Goal: Ask a question: Seek information or help from site administrators or community

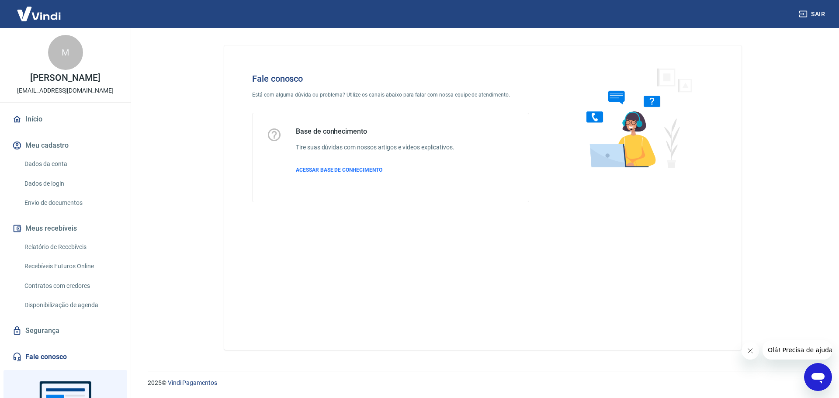
click at [818, 384] on icon "Abrir janela de mensagens" at bounding box center [818, 377] width 16 height 16
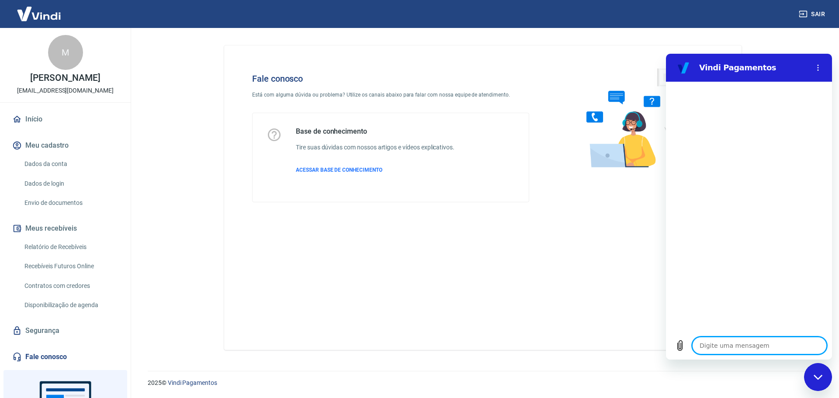
type textarea "."
type textarea "x"
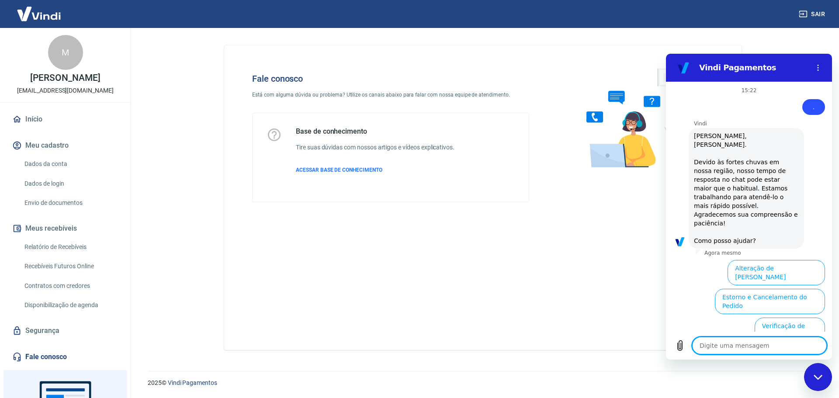
scroll to position [90, 0]
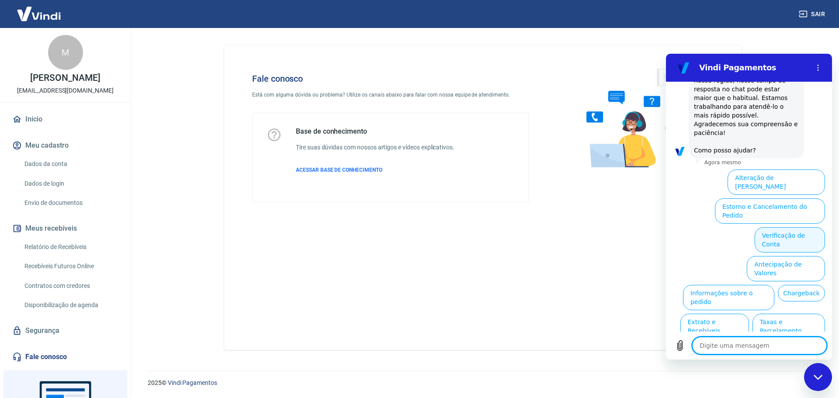
click at [787, 227] on button "Verificação de Conta" at bounding box center [789, 239] width 70 height 25
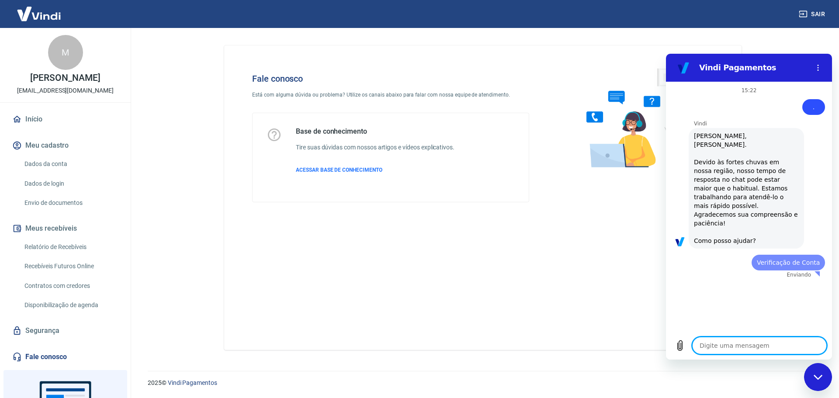
scroll to position [0, 0]
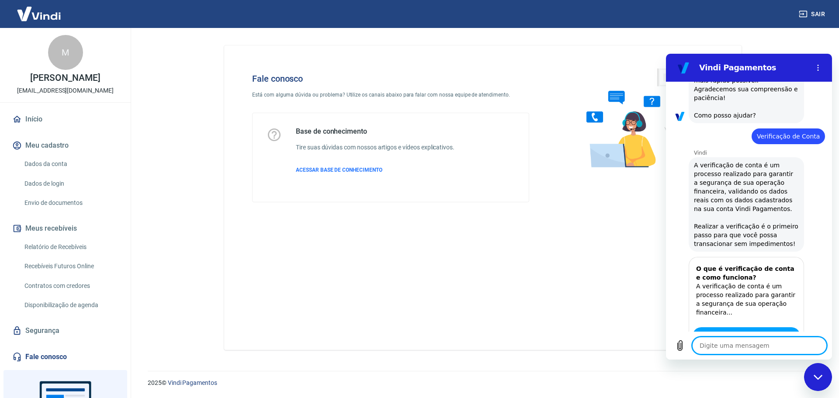
type textarea "x"
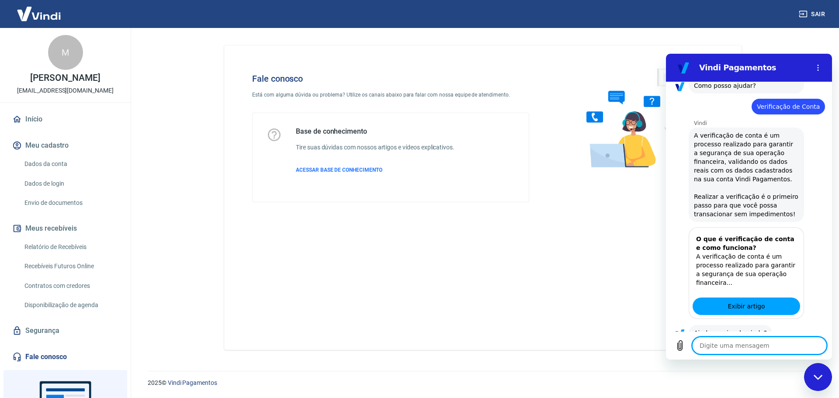
click at [773, 346] on textarea at bounding box center [759, 345] width 135 height 17
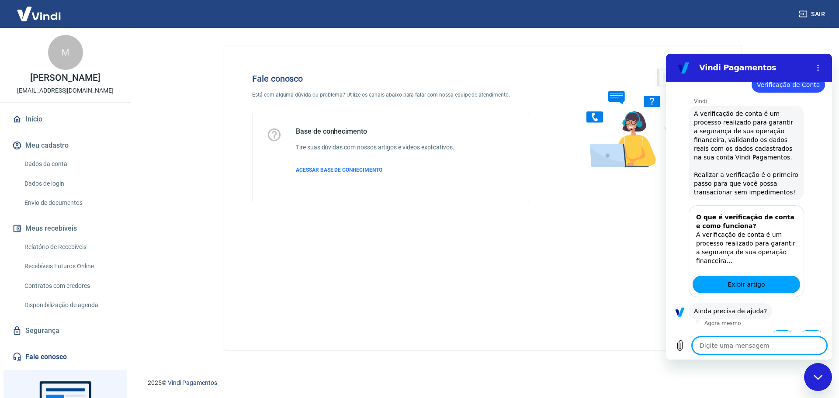
type textarea "F"
type textarea "x"
type textarea "Fa"
type textarea "x"
type textarea "Fal"
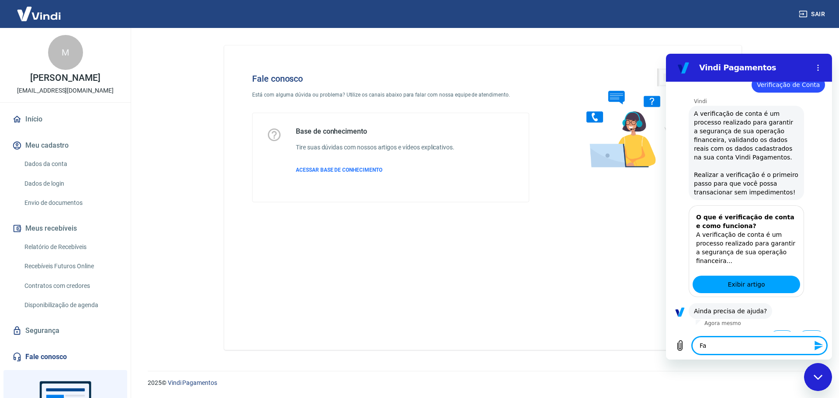
type textarea "x"
type textarea "Fala"
type textarea "x"
type textarea "Falar"
type textarea "x"
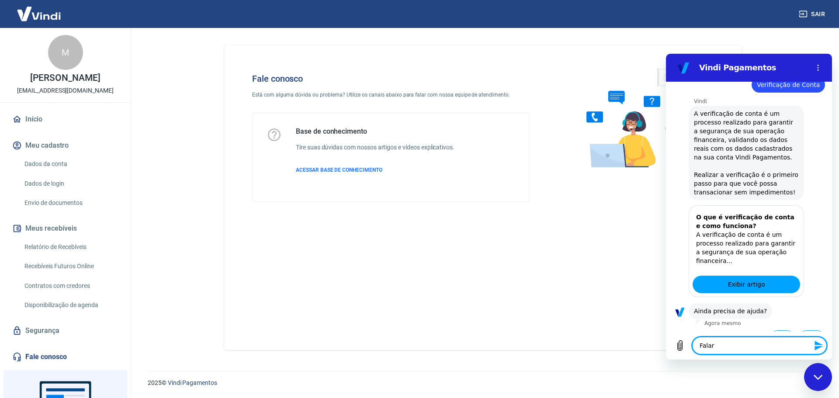
type textarea "Falar"
type textarea "x"
type textarea "Falar c"
type textarea "x"
type textarea "Falar co"
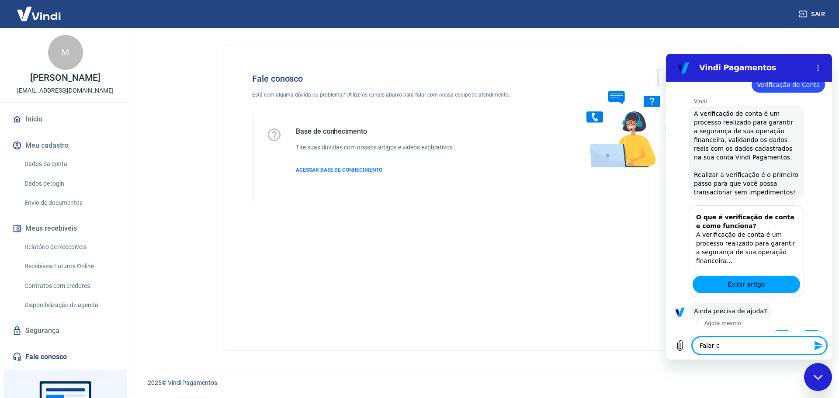
type textarea "x"
type textarea "Falar com"
type textarea "x"
type textarea "Falar com"
type textarea "x"
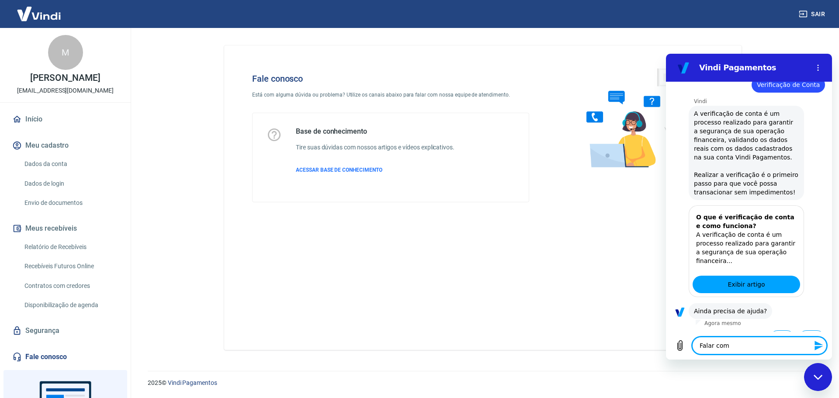
type textarea "Falar com a"
type textarea "x"
type textarea "Falar com at"
type textarea "x"
type textarea "Falar com ate"
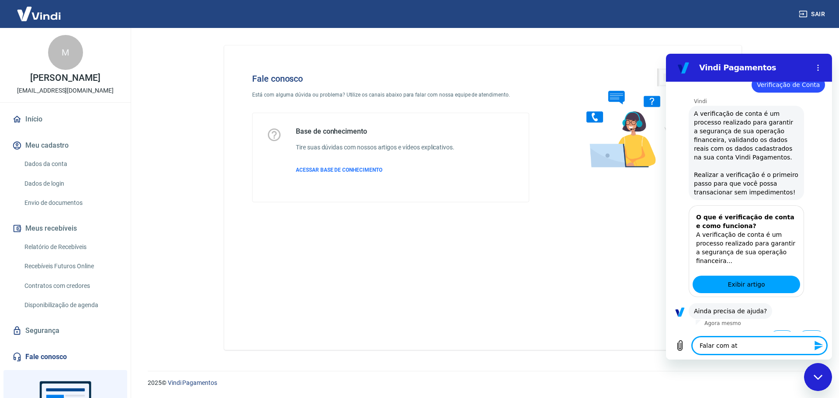
type textarea "x"
type textarea "Falar com aten"
type textarea "x"
type textarea "Falar com atend"
type textarea "x"
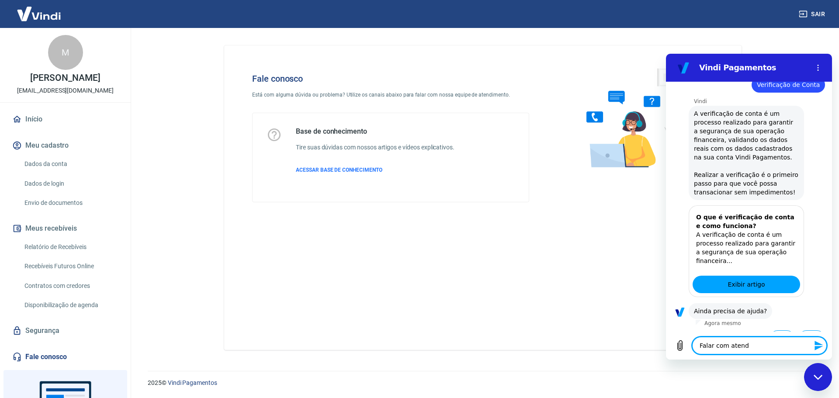
type textarea "Falar com atende"
type textarea "x"
type textarea "Falar com atenden"
type textarea "x"
type textarea "Falar com atendent"
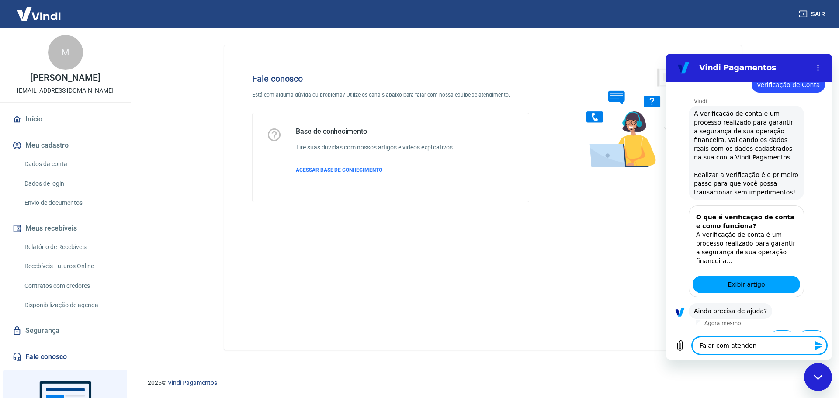
type textarea "x"
type textarea "Falar com atendente"
type textarea "x"
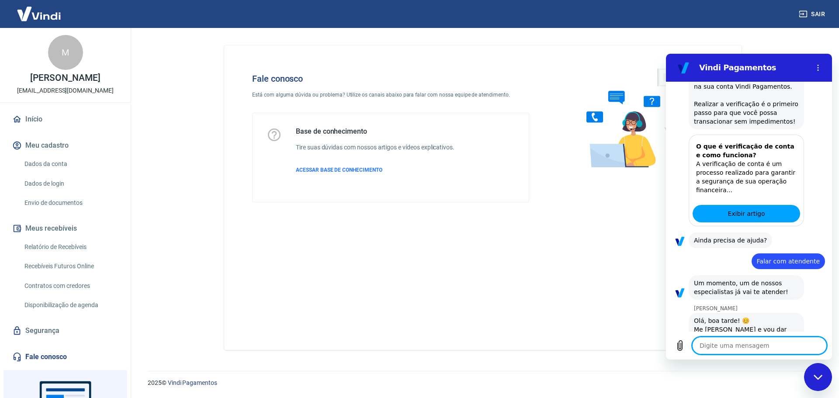
scroll to position [272, 0]
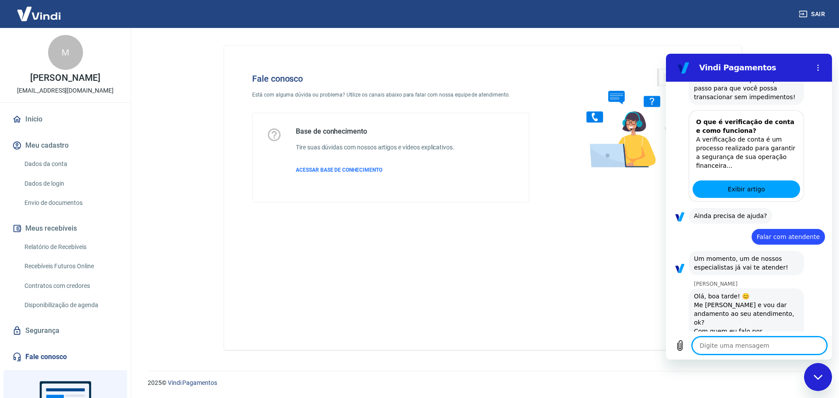
type textarea "x"
click at [747, 345] on textarea at bounding box center [759, 345] width 135 height 17
type textarea "B"
type textarea "x"
type textarea "Bo"
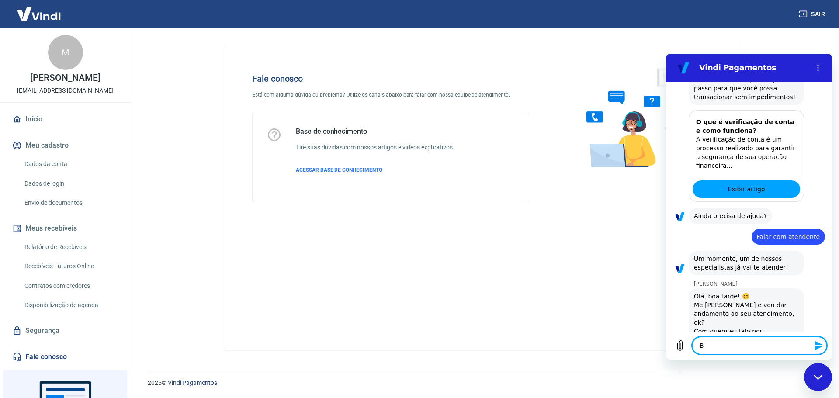
type textarea "x"
type textarea "Boa"
type textarea "x"
type textarea "Boa"
type textarea "x"
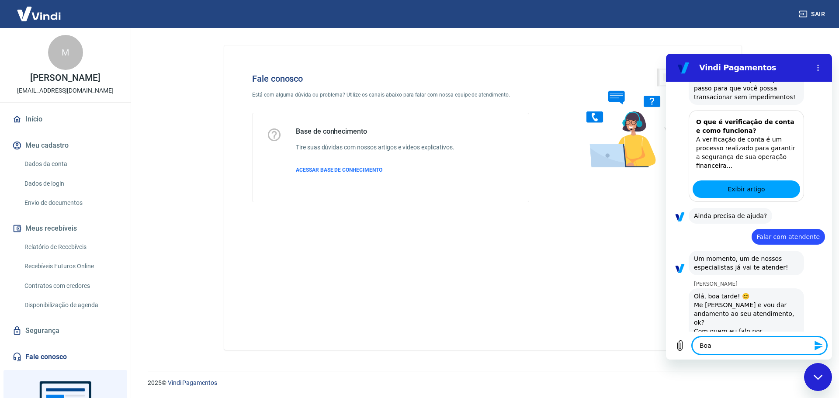
type textarea "Boa t"
type textarea "x"
type textarea "Boa ta"
type textarea "x"
type textarea "Boa tar"
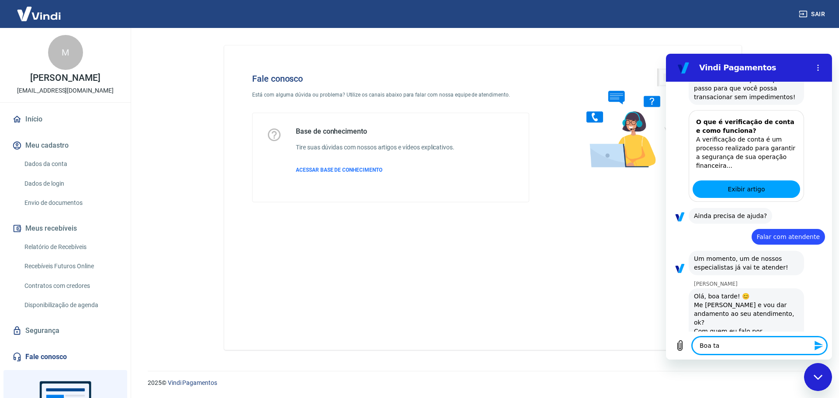
type textarea "x"
type textarea "Boa tard"
type textarea "x"
type textarea "Boa tarde"
type textarea "x"
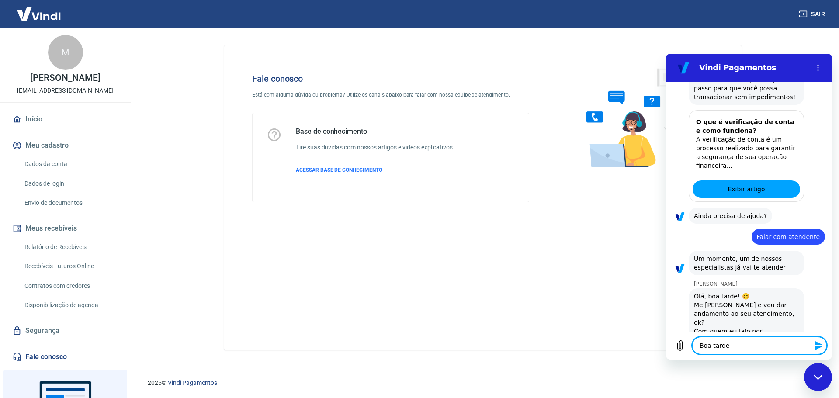
type textarea "Boa tarde,"
type textarea "x"
type textarea "Boa tarde,"
type textarea "x"
type textarea "Boa tarde, A"
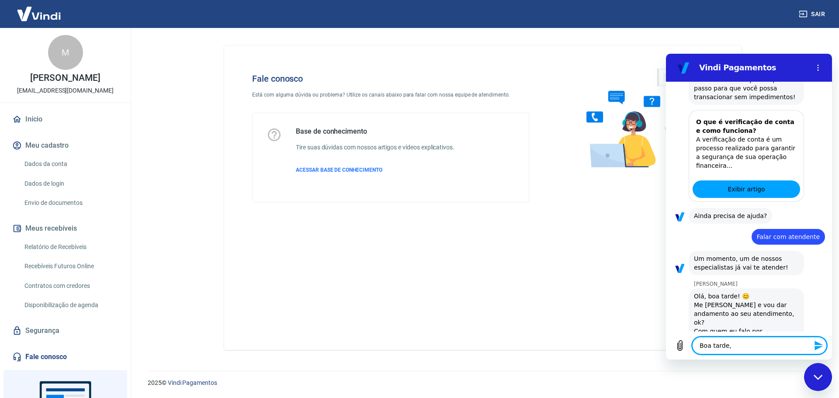
type textarea "x"
type textarea "Boa tarde, An"
type textarea "x"
type textarea "Boa tarde, And"
type textarea "x"
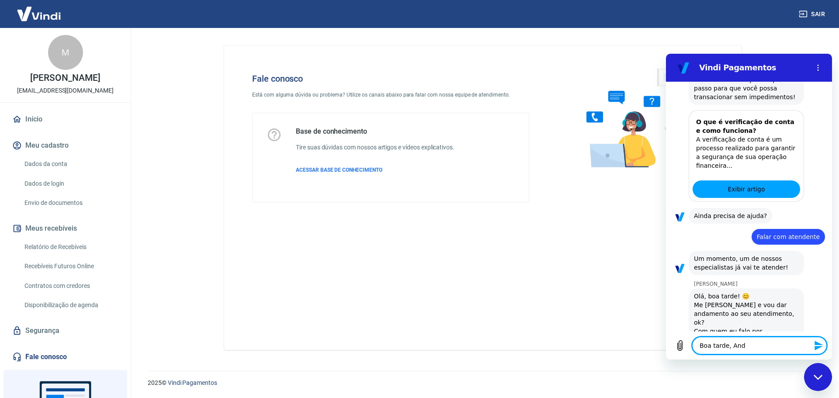
type textarea "Boa tarde, Andr"
type textarea "x"
type textarea "Boa tarde, Andre"
type textarea "x"
type textarea "Boa tarde, Andrez"
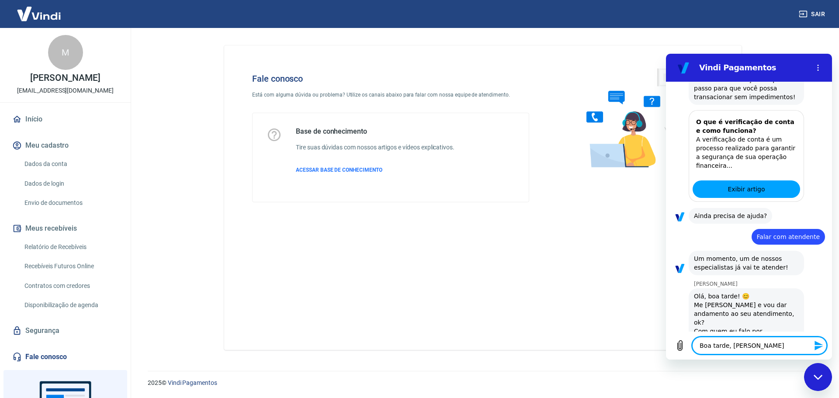
type textarea "x"
type textarea "Boa tarde, Andrezz"
type textarea "x"
type textarea "Boa tarde, Andrezza"
type textarea "x"
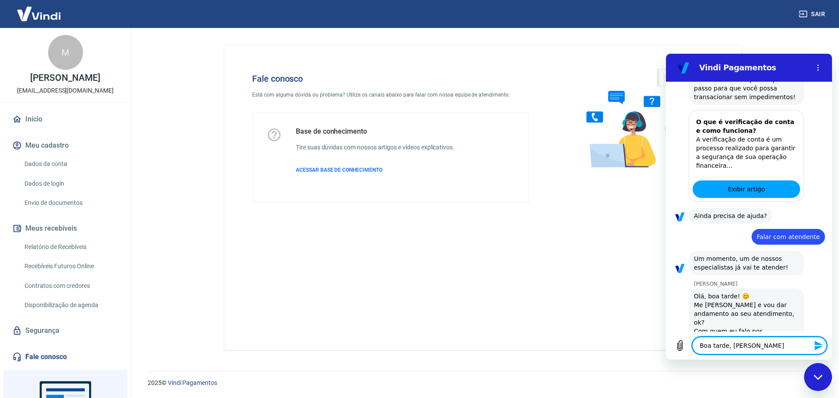
type textarea "Boa tarde, Andrezza."
type textarea "x"
type textarea "Boa tarde, Andrezza."
type textarea "x"
type textarea "Boa tarde, Andrezza. M"
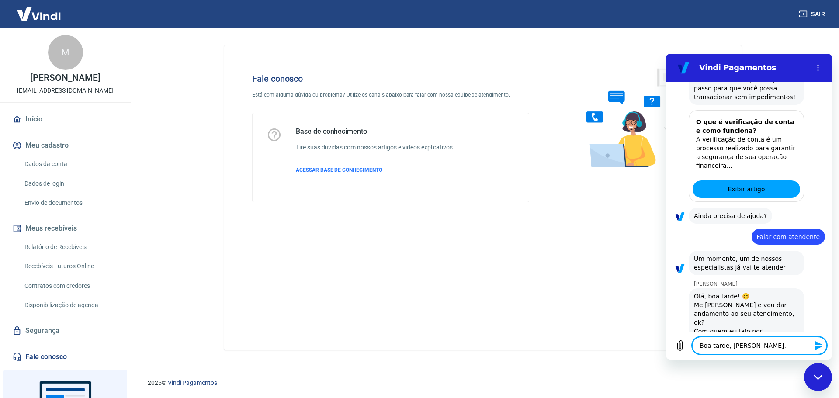
type textarea "x"
type textarea "Boa tarde, Andrezza. Me"
type textarea "x"
type textarea "Boa tarde, Andrezza. Meu"
type textarea "x"
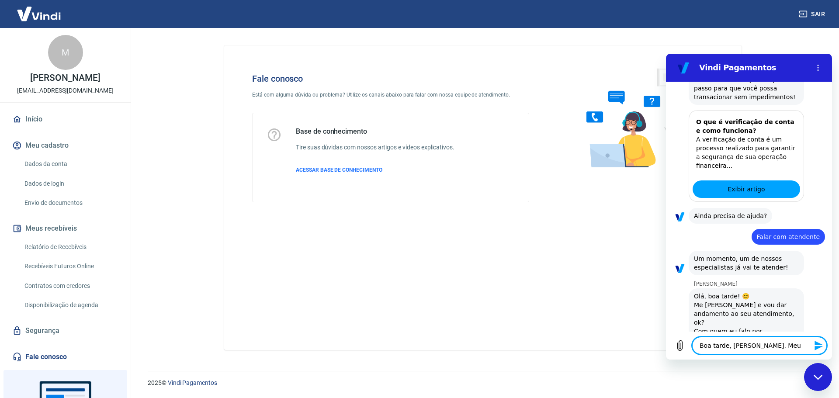
type textarea "Boa tarde, Andrezza. Meu"
type textarea "x"
type textarea "Boa tarde, Andrezza. Meu n"
type textarea "x"
type textarea "Boa tarde, Andrezza. Meu no"
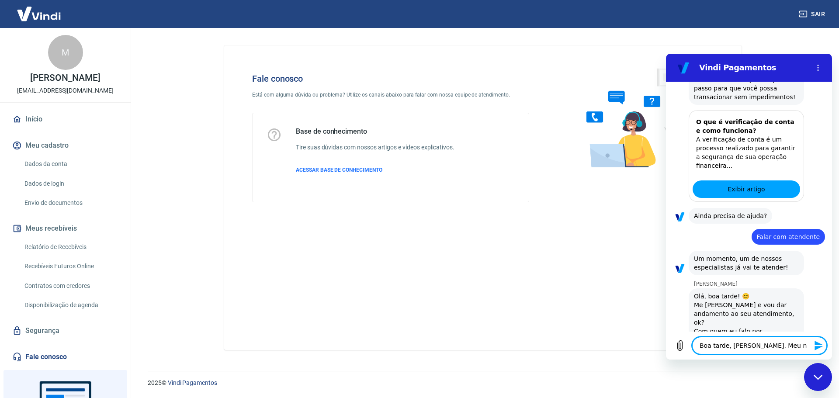
type textarea "x"
type textarea "Boa tarde, Andrezza. Meu nom"
type textarea "x"
type textarea "Boa tarde, Andrezza. Meu nome"
type textarea "x"
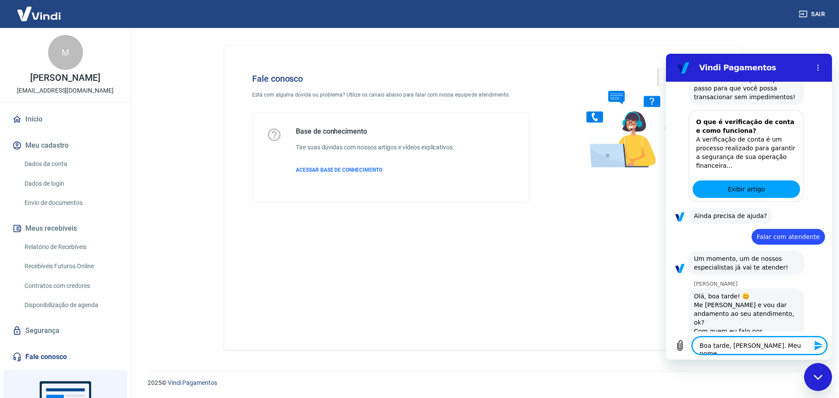
type textarea "Boa tarde, Andrezza. Meu nome"
type textarea "x"
type textarea "Boa tarde, Andrezza. Meu nome é"
type textarea "x"
type textarea "Boa tarde, Andrezza. Meu nome é"
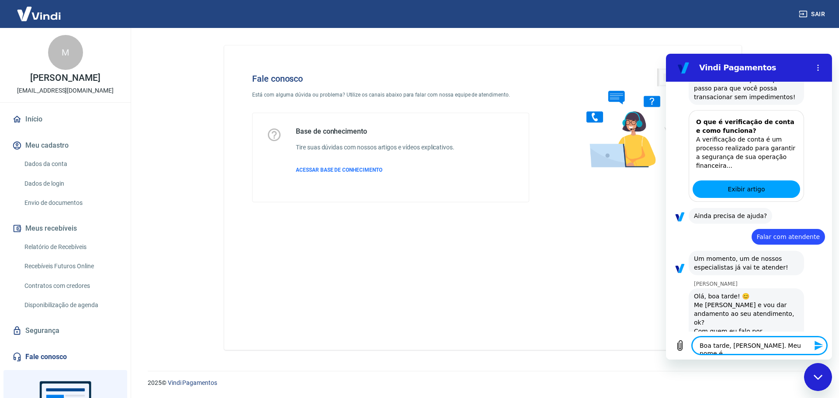
type textarea "x"
type textarea "Boa tarde, Andrezza. Meu nome é P"
type textarea "x"
type textarea "Boa tarde, Andrezza. Meu nome é Po"
type textarea "x"
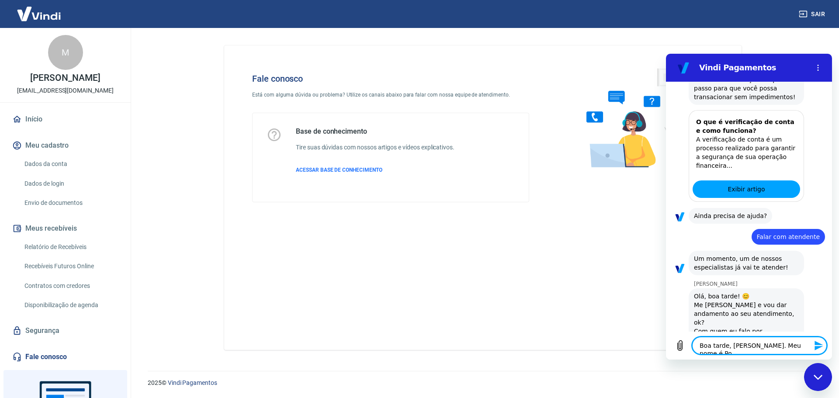
type textarea "Boa tarde, Andrezza. Meu nome é Pon"
type textarea "x"
type textarea "Boa tarde, Andrezza. Meu nome é Ponc"
type textarea "x"
type textarea "Boa tarde, Andrezza. Meu nome é Ponci"
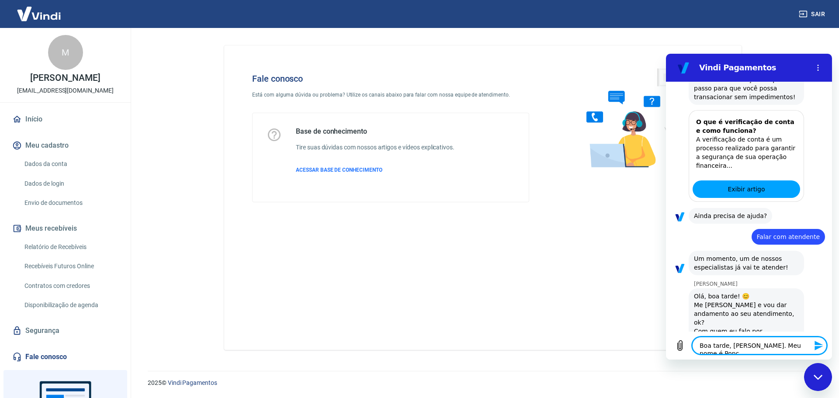
type textarea "x"
type textarea "Boa tarde, Andrezza. Meu nome é Poncia"
type textarea "x"
type textarea "Boa tarde, Andrezza. Meu nome é Poncian"
type textarea "x"
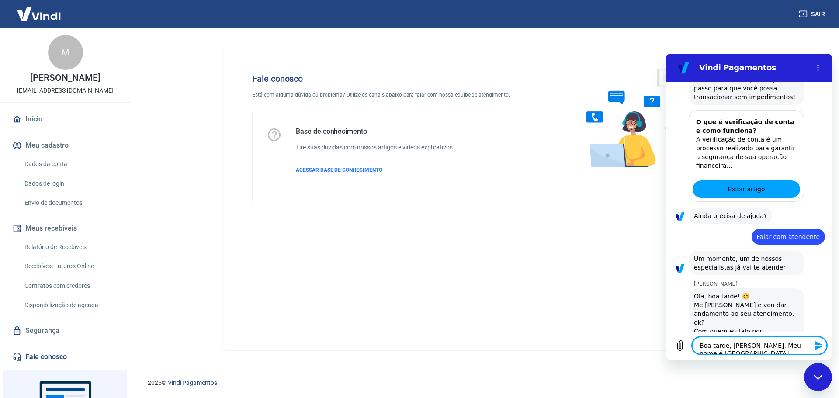
type textarea "Boa tarde, Andrezza. Meu nome é Ponciano"
type textarea "x"
type textarea "Boa tarde, Andrezza. Meu nome é Ponciano."
type textarea "x"
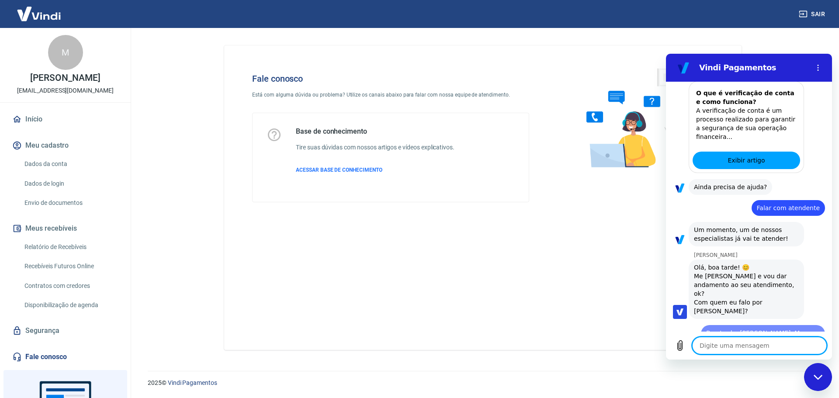
type textarea "x"
type textarea "E"
type textarea "x"
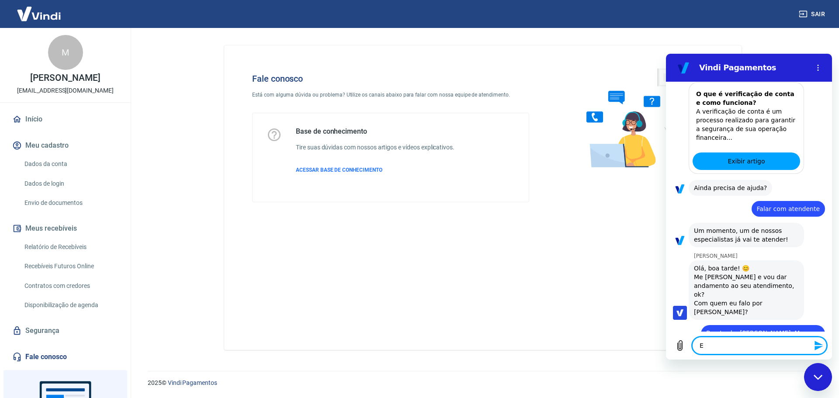
type textarea "Es"
type textarea "x"
type textarea "Est"
type textarea "x"
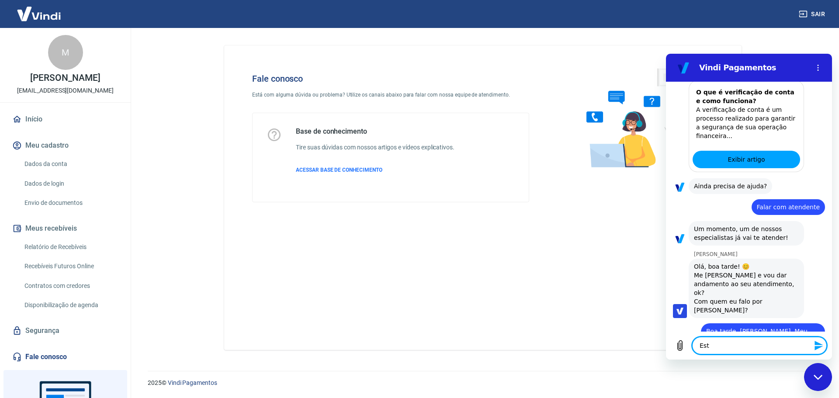
type textarea "Esto"
type textarea "x"
type textarea "Estou"
type textarea "x"
type textarea "Estou"
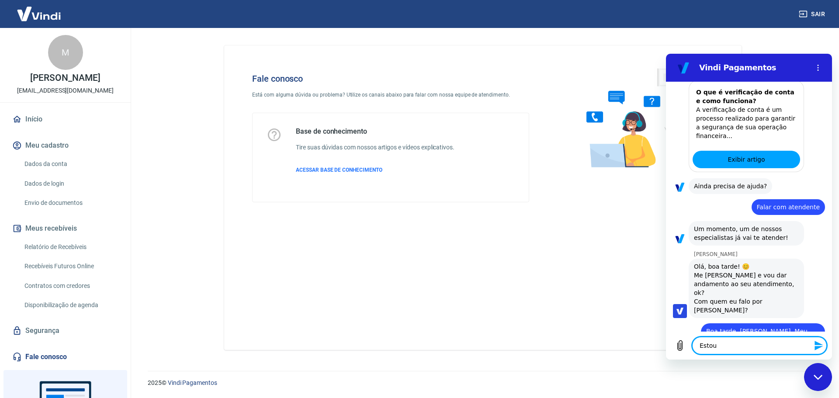
type textarea "x"
type textarea "Estou p"
type textarea "x"
type textarea "Estou pr"
type textarea "x"
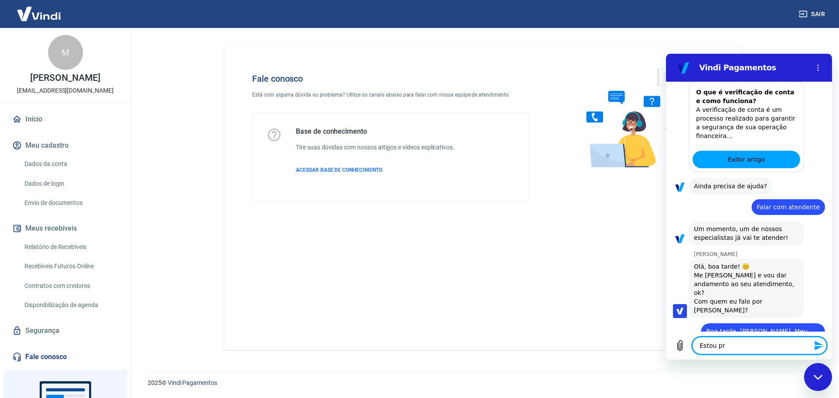
type textarea "Estou pro"
type textarea "x"
type textarea "Estou proc"
type textarea "x"
type textarea "Estou procu"
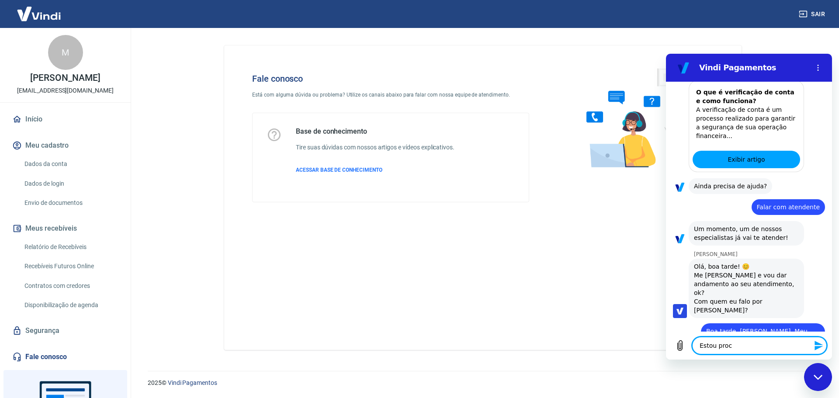
type textarea "x"
type textarea "Estou procur"
type textarea "x"
type textarea "Estou procura"
type textarea "x"
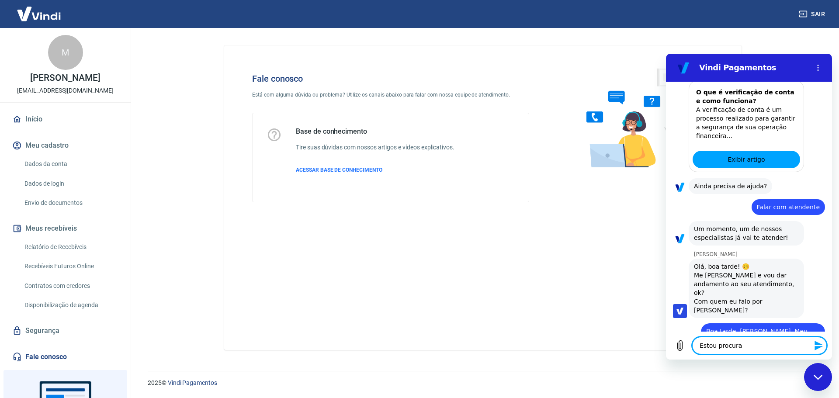
type textarea "Estou procuran"
type textarea "x"
type textarea "Estou procurand"
type textarea "x"
type textarea "Estou procurando"
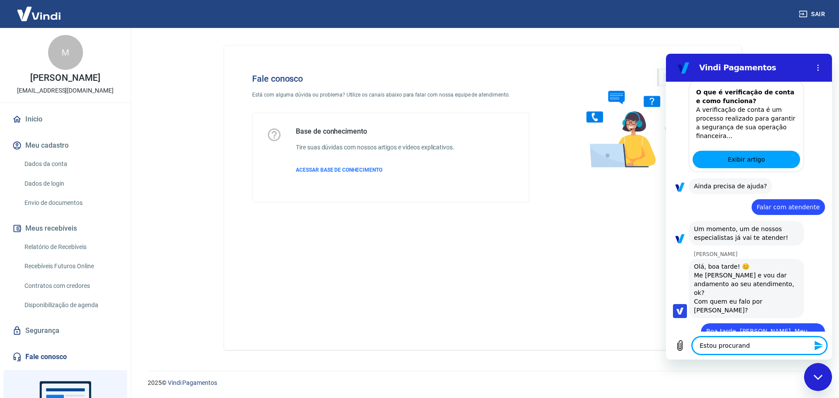
type textarea "x"
type textarea "Estou procurando"
type textarea "x"
type textarea "Estou procurando"
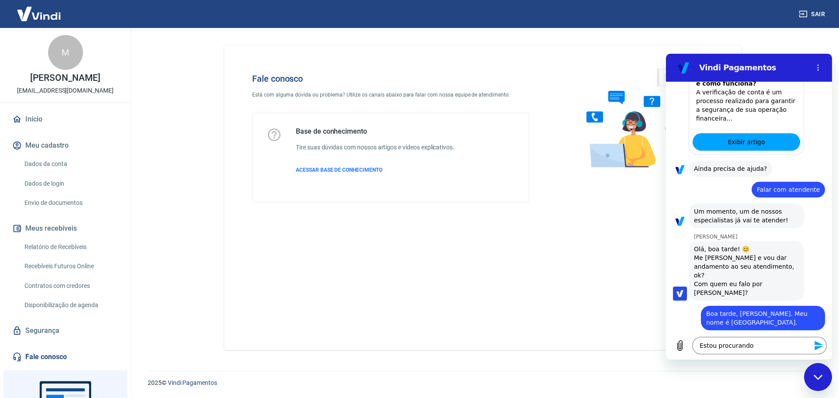
scroll to position [318, 0]
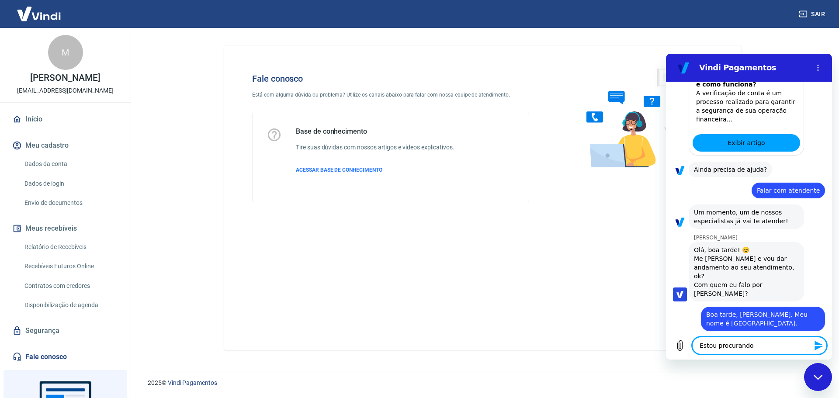
click at [770, 348] on textarea "Estou procurando" at bounding box center [759, 345] width 135 height 17
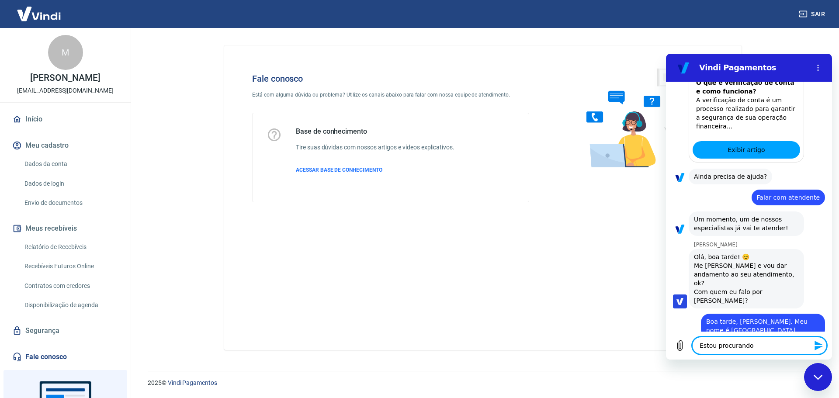
type textarea "x"
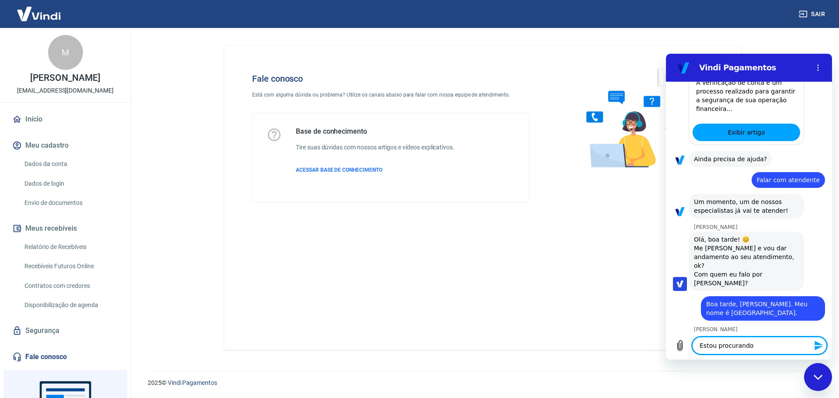
scroll to position [331, 0]
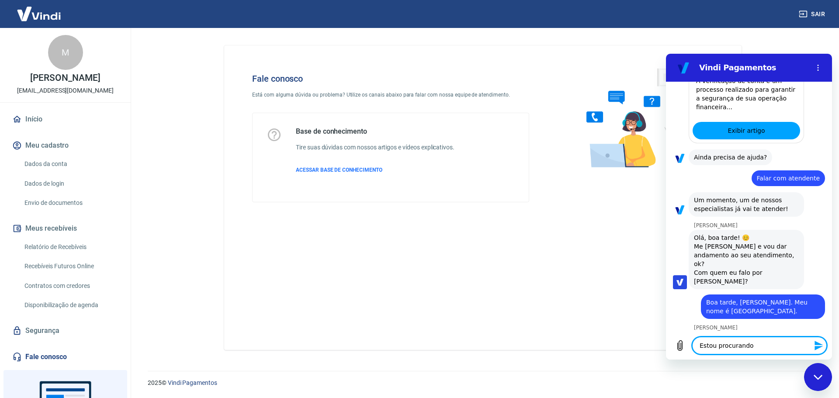
click at [766, 349] on textarea "Estou procurando" at bounding box center [759, 345] width 135 height 17
type textarea "Estou procurando"
type textarea "x"
type textarea "Estou procurand"
type textarea "x"
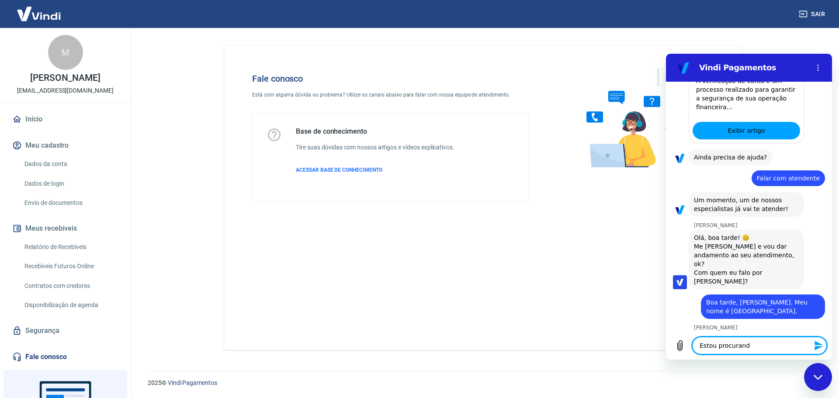
type textarea "Estou procuran"
type textarea "x"
type textarea "Estou procura"
type textarea "x"
type textarea "Estou procur"
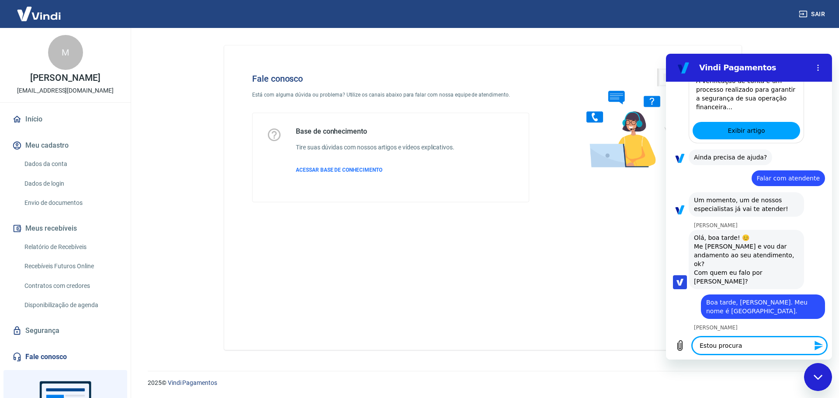
type textarea "x"
type textarea "Estou procu"
type textarea "x"
type textarea "Estou proc"
type textarea "x"
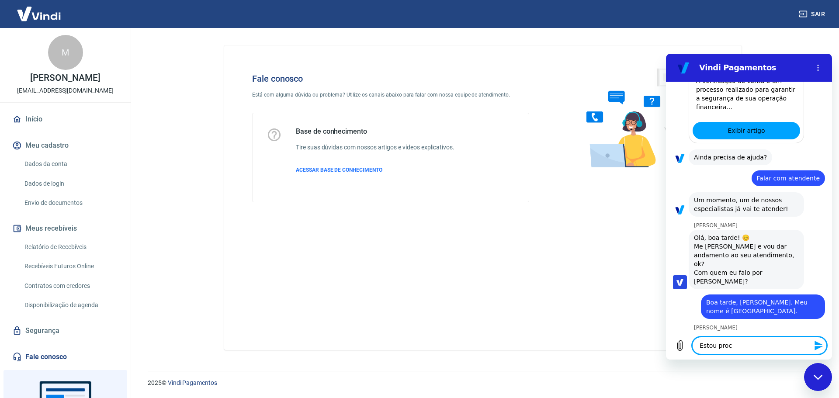
type textarea "Estou pro"
type textarea "x"
type textarea "Estou pr"
type textarea "x"
type textarea "Estou p"
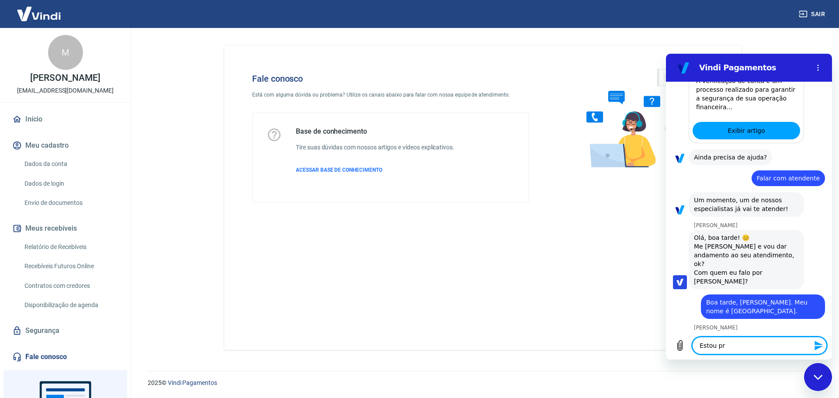
type textarea "x"
type textarea "Estou"
type textarea "x"
type textarea "Estou a"
type textarea "x"
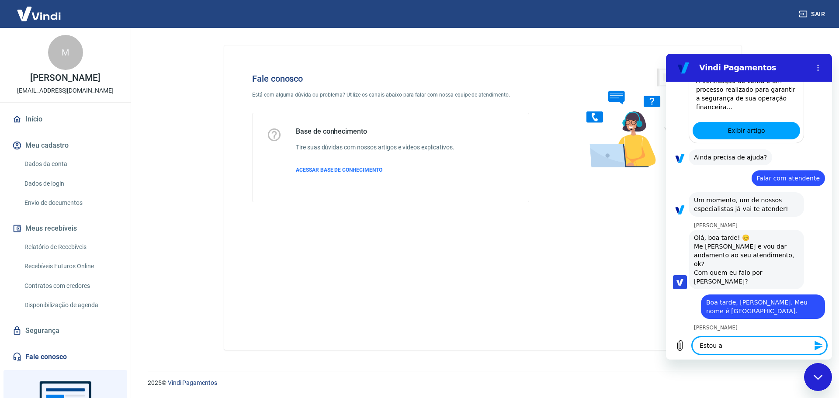
type textarea "Estou aj"
type textarea "x"
type textarea "Estou aju"
type textarea "x"
type textarea "Estou ajud"
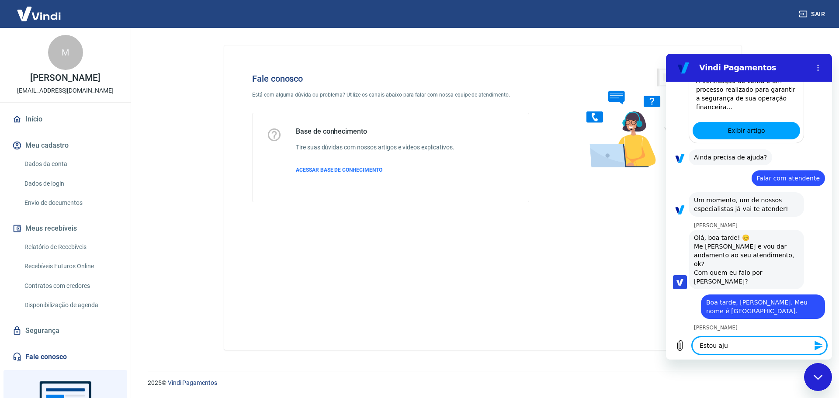
type textarea "x"
type textarea "Estou ajuda"
type textarea "x"
type textarea "Estou ajudan"
type textarea "x"
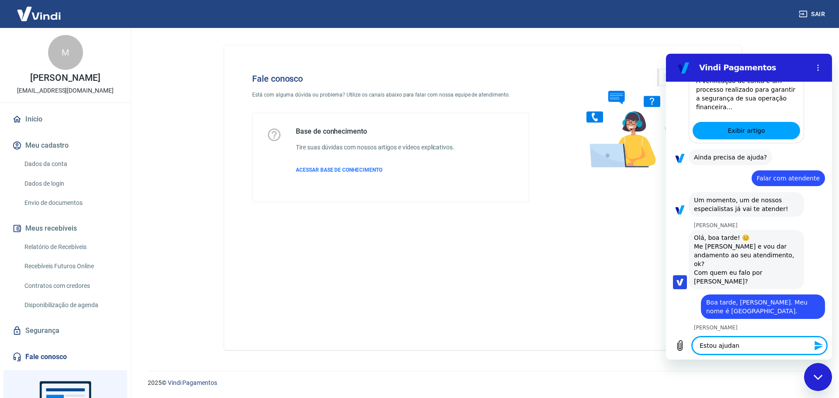
type textarea "Estou ajudand"
type textarea "x"
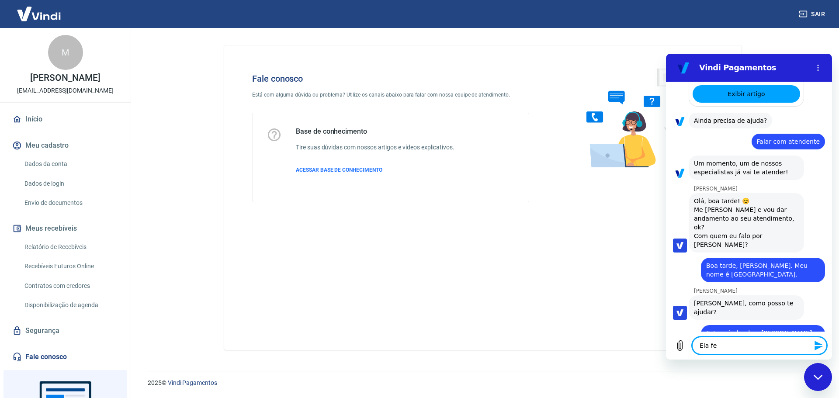
scroll to position [369, 0]
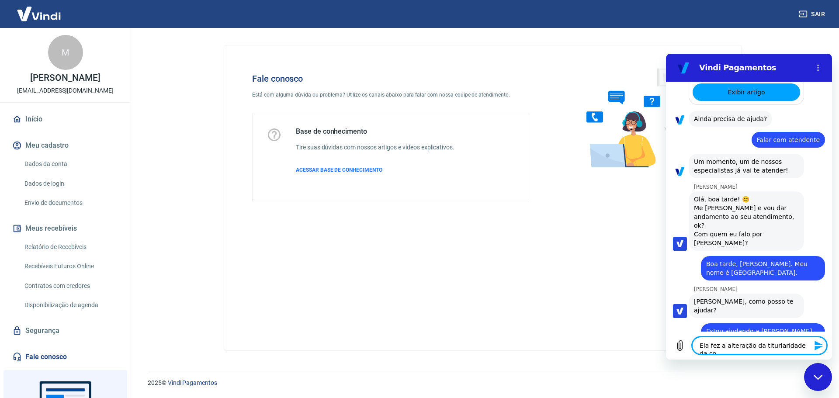
click at [777, 347] on textarea "Ela fez a alteração da titurlaridade da co" at bounding box center [759, 345] width 135 height 17
click at [768, 348] on textarea "Ela fez a alteração da titurlaridade da co" at bounding box center [759, 345] width 135 height 17
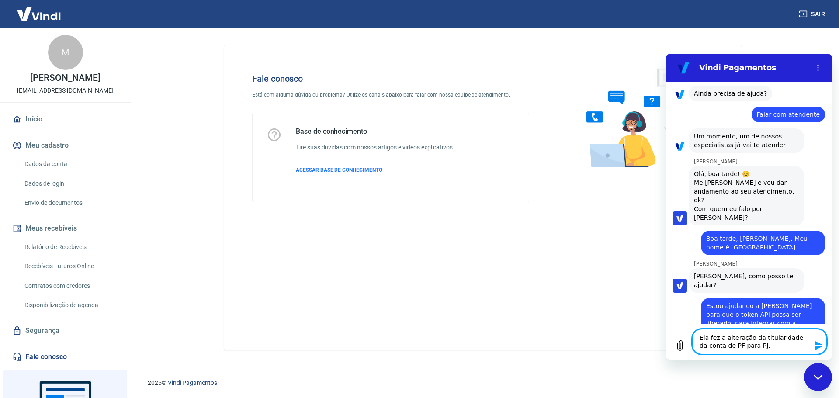
scroll to position [394, 0]
click at [772, 352] on textarea "Ela fez a alteração da titularidade da conta de PF para PJ." at bounding box center [759, 341] width 135 height 25
click at [774, 348] on textarea "Ela fez a alteração da titularidade da conta de PF para PJ." at bounding box center [759, 341] width 135 height 25
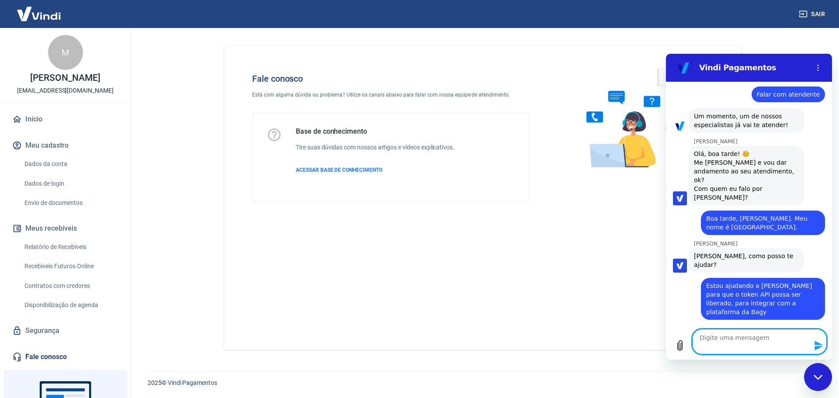
scroll to position [407, 0]
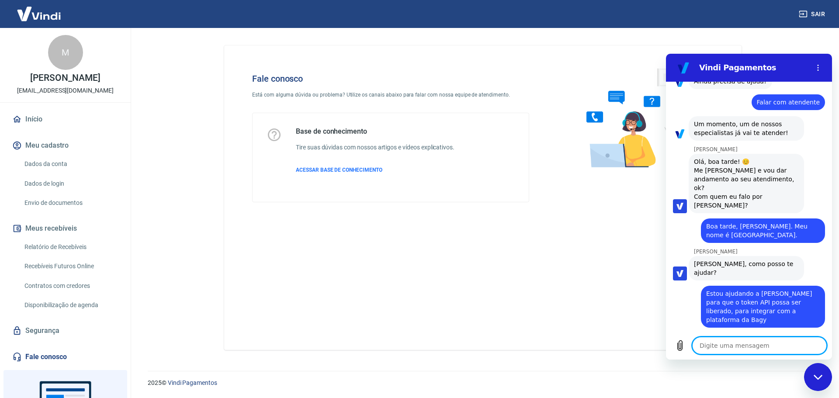
drag, startPoint x: 774, startPoint y: 348, endPoint x: 773, endPoint y: 356, distance: 7.9
click at [774, 350] on textarea at bounding box center [759, 345] width 135 height 17
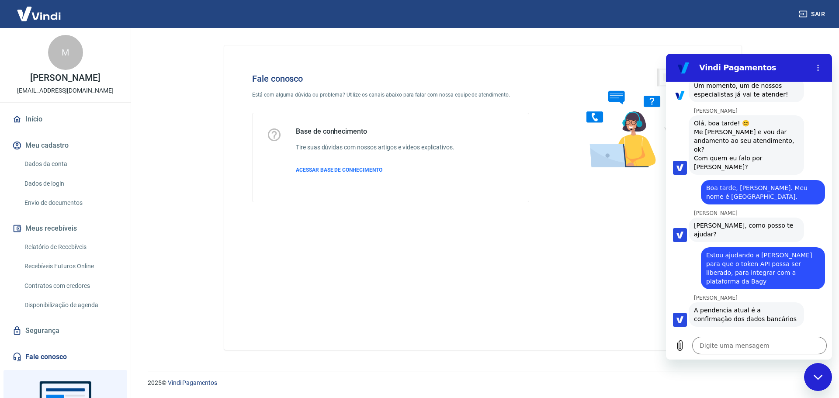
scroll to position [444, 0]
click at [739, 345] on textarea at bounding box center [759, 345] width 135 height 17
click at [779, 342] on textarea at bounding box center [759, 345] width 135 height 17
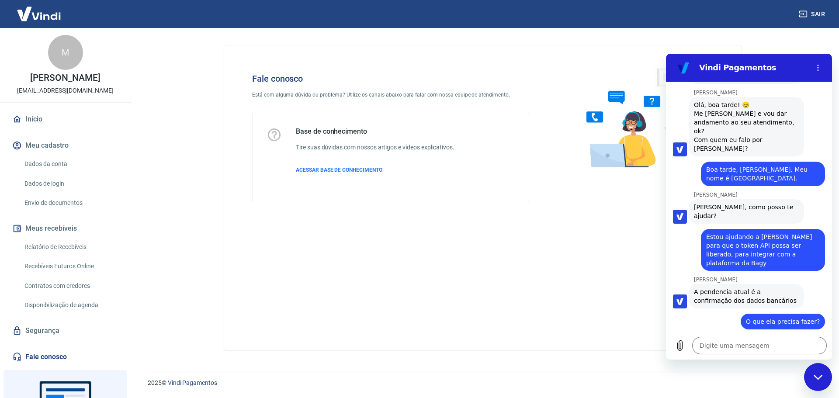
scroll to position [465, 0]
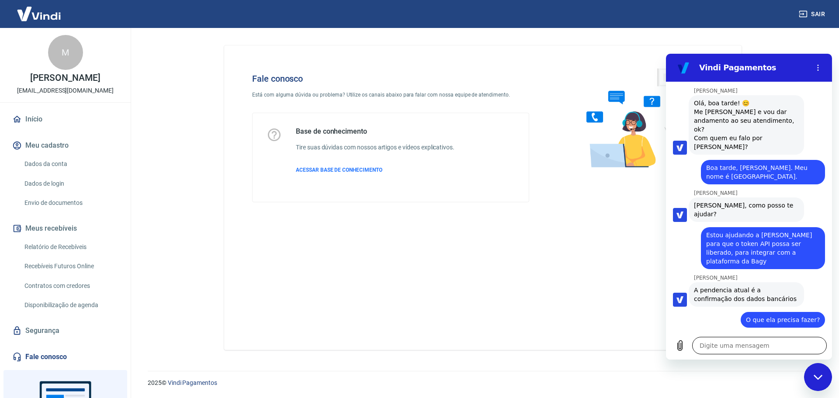
click at [748, 350] on textarea at bounding box center [759, 345] width 135 height 17
click at [753, 346] on textarea at bounding box center [759, 345] width 135 height 17
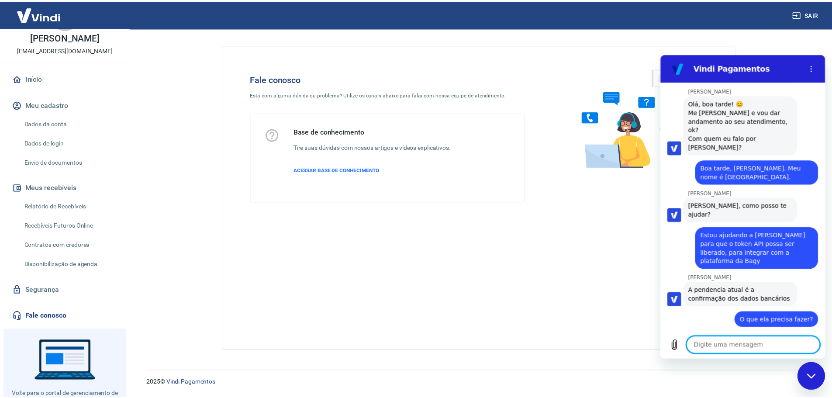
scroll to position [44, 0]
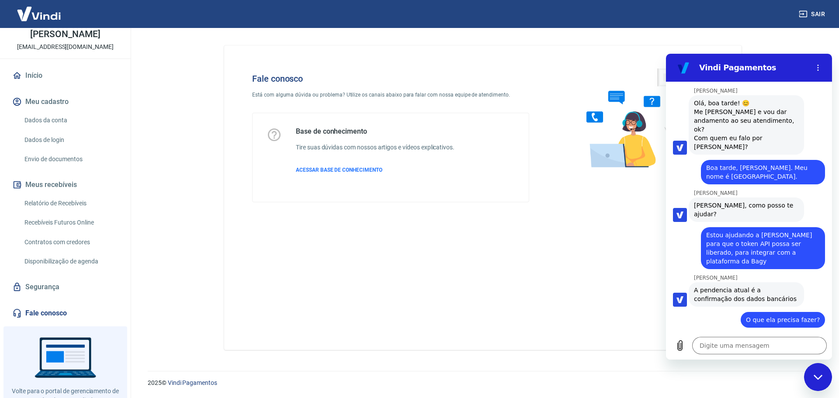
drag, startPoint x: 65, startPoint y: 123, endPoint x: 63, endPoint y: 131, distance: 8.9
click at [65, 123] on link "Dados da conta" at bounding box center [70, 120] width 99 height 18
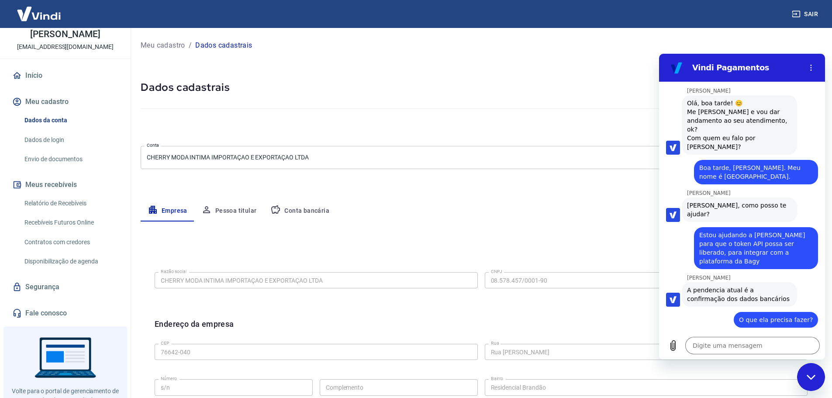
click at [73, 158] on link "Envio de documentos" at bounding box center [70, 159] width 99 height 18
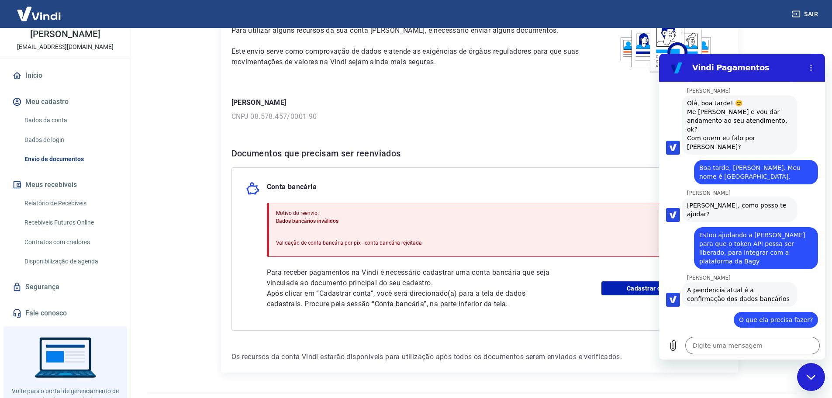
scroll to position [88, 0]
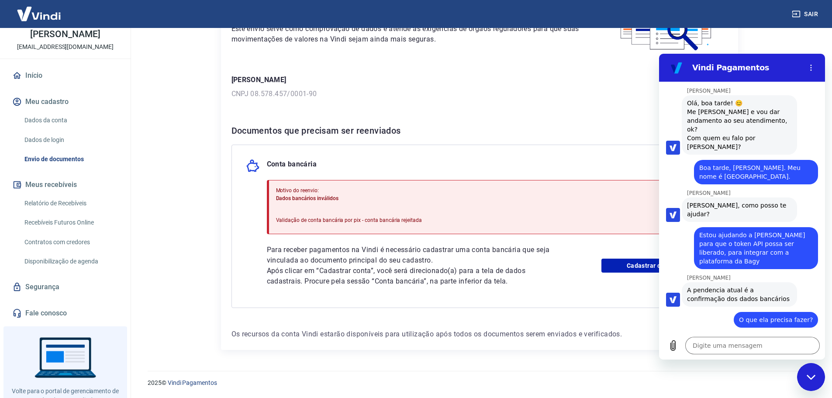
drag, startPoint x: 815, startPoint y: 379, endPoint x: 805, endPoint y: 374, distance: 11.0
click at [815, 379] on icon "Fechar janela de mensagens" at bounding box center [811, 377] width 9 height 6
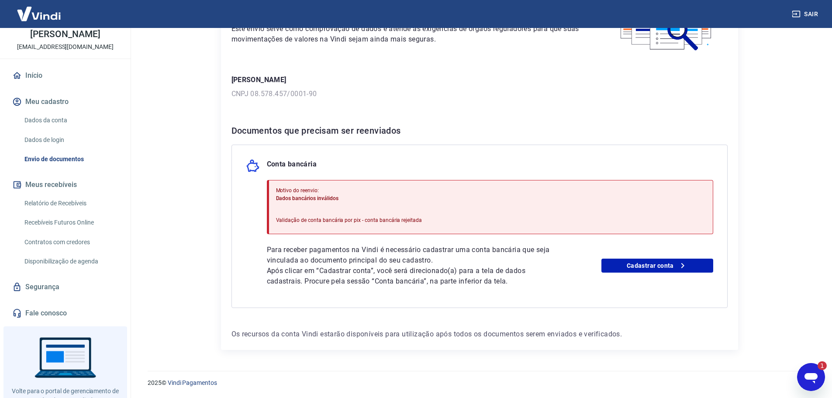
scroll to position [0, 0]
click at [819, 374] on div "Abrir janela de mensagens, 1 mensagem não lida" at bounding box center [811, 377] width 26 height 26
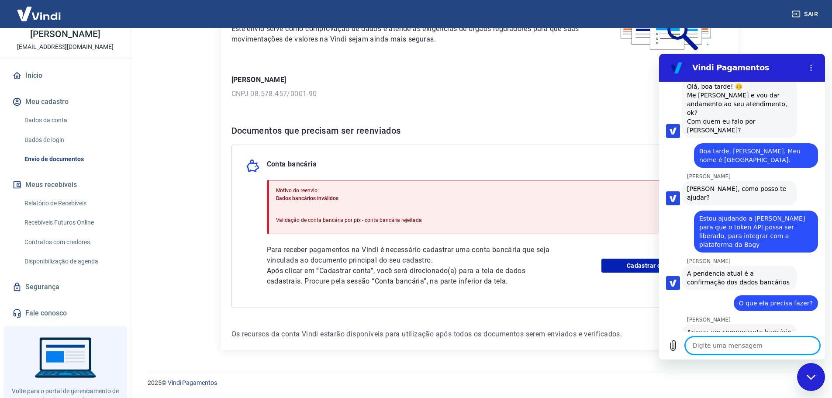
scroll to position [508, 0]
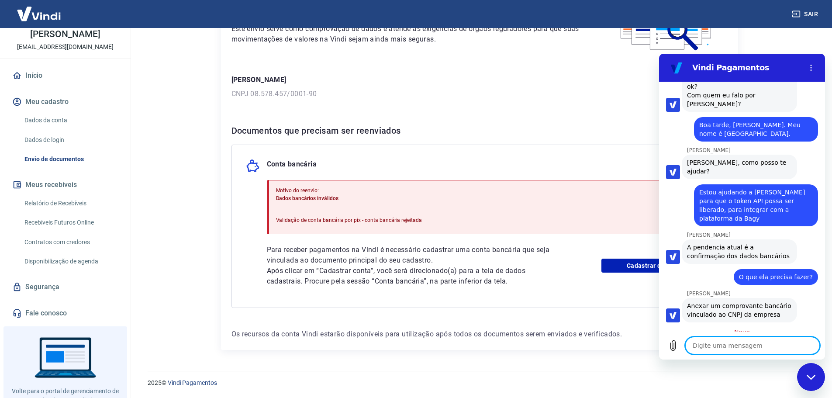
click at [772, 349] on textarea at bounding box center [752, 345] width 135 height 17
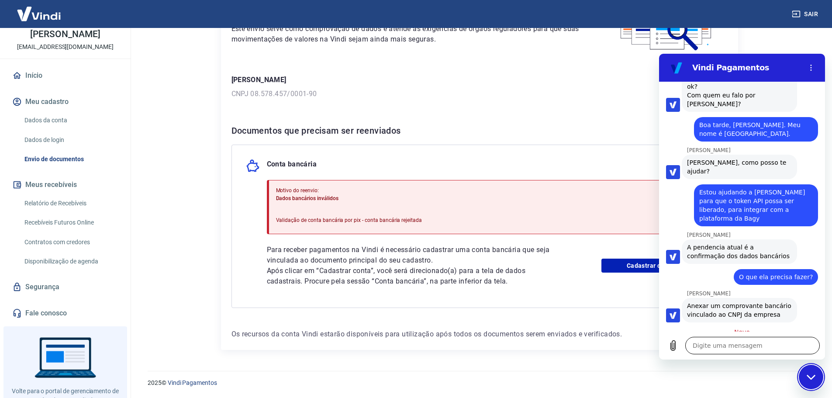
click at [795, 337] on textarea at bounding box center [752, 345] width 135 height 17
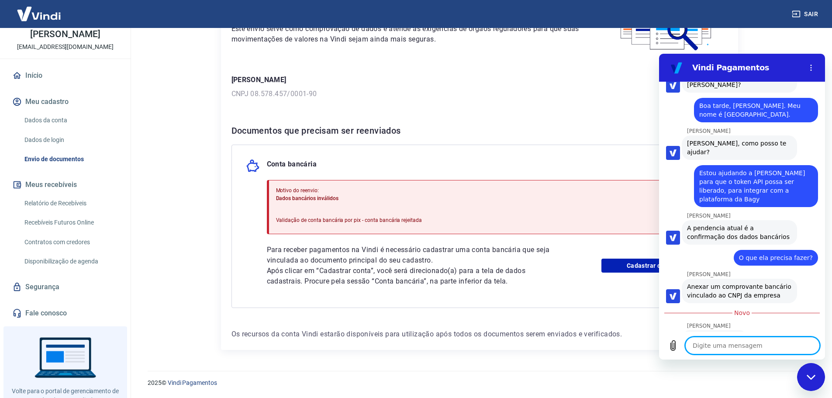
scroll to position [529, 0]
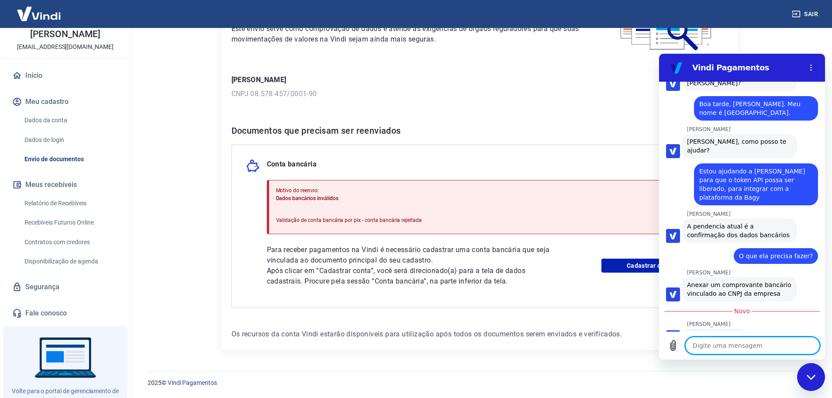
click at [749, 369] on div "2025 © Vindi Pagamentos" at bounding box center [479, 379] width 685 height 38
click at [754, 356] on div "Digite uma mensagem x" at bounding box center [742, 346] width 166 height 28
click at [756, 349] on textarea at bounding box center [752, 345] width 135 height 17
drag, startPoint x: 812, startPoint y: 374, endPoint x: 1585, endPoint y: 717, distance: 846.1
click at [812, 374] on icon "Fechar janela de mensagens" at bounding box center [811, 377] width 9 height 6
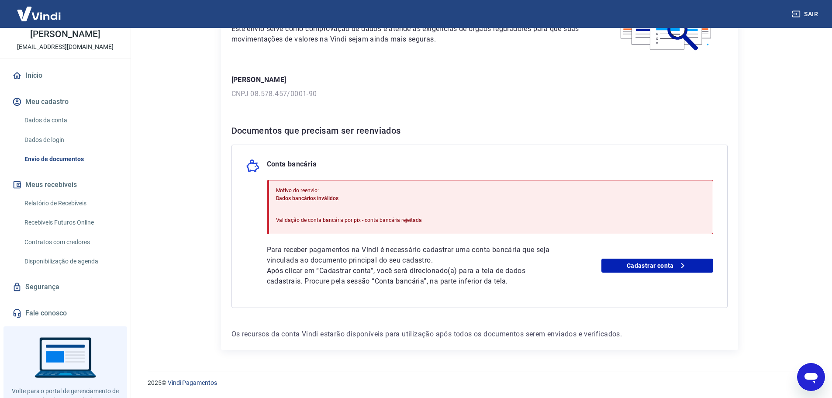
click at [808, 379] on icon "Abrir janela de mensagens" at bounding box center [811, 378] width 13 height 10
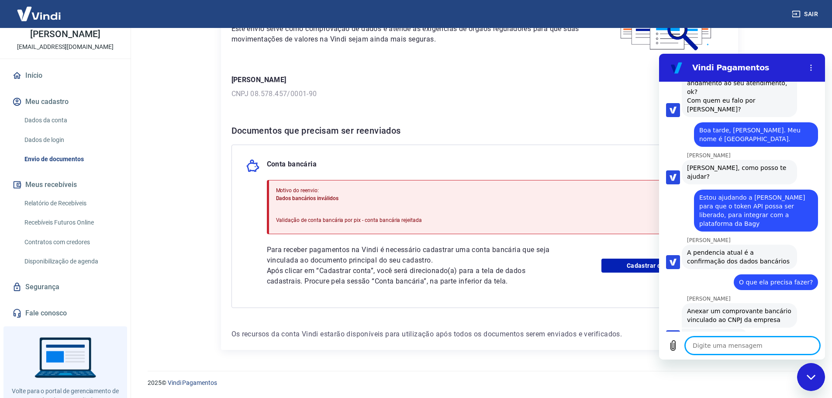
click at [808, 379] on icon "Fechar janela de mensagens" at bounding box center [811, 377] width 9 height 6
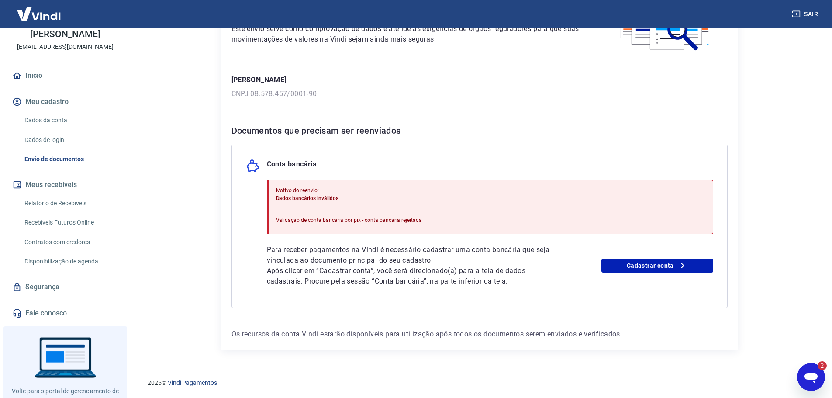
scroll to position [0, 0]
click at [819, 383] on div "Abrir janela de mensagens, 2 mensagens não lidas" at bounding box center [811, 377] width 26 height 26
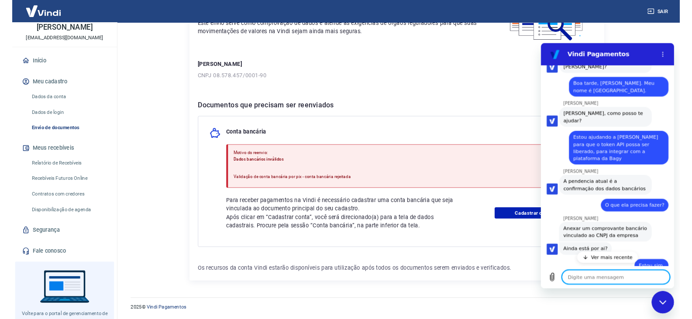
scroll to position [615, 0]
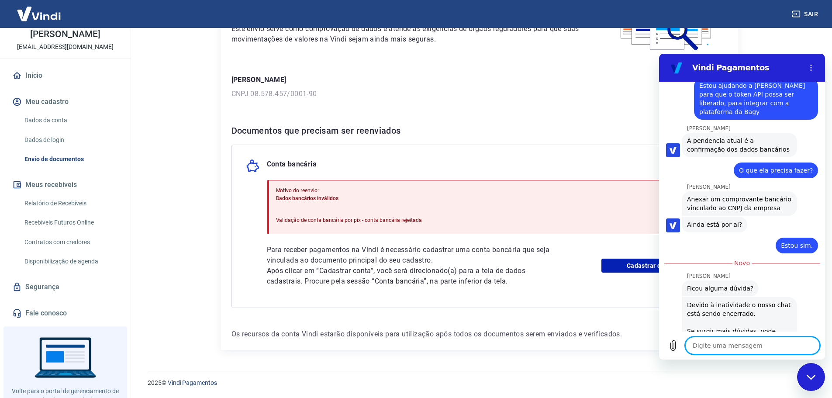
click at [742, 350] on textarea at bounding box center [752, 345] width 135 height 17
click at [528, 105] on div "Para utilizar alguns recursos da sua conta Vindi, é necessário enviar alguns do…" at bounding box center [479, 162] width 517 height 375
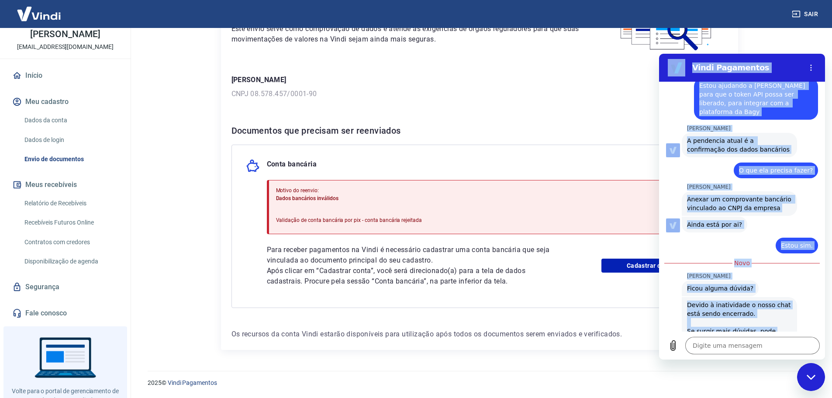
drag, startPoint x: 813, startPoint y: 360, endPoint x: 814, endPoint y: 366, distance: 6.2
click at [814, 360] on html "Vindi Pagamentos 15:22 diz: . Enviado · 15:22 Vindi Vindi diz: Olá, Mahyara bor…" at bounding box center [742, 207] width 166 height 306
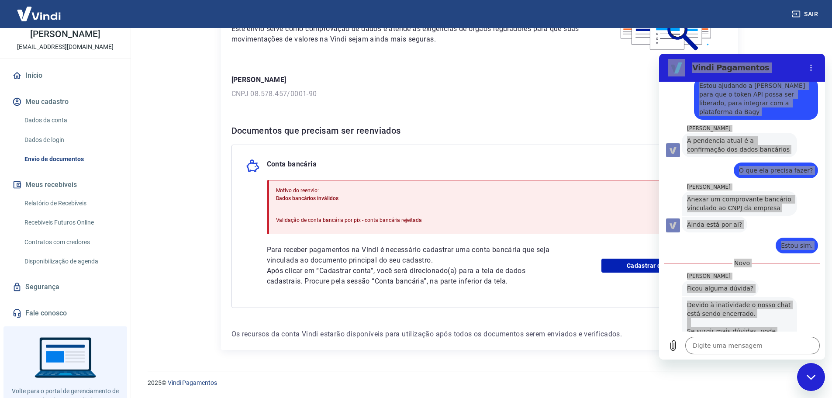
click at [815, 378] on icon "Fechar janela de mensagens" at bounding box center [811, 377] width 9 height 6
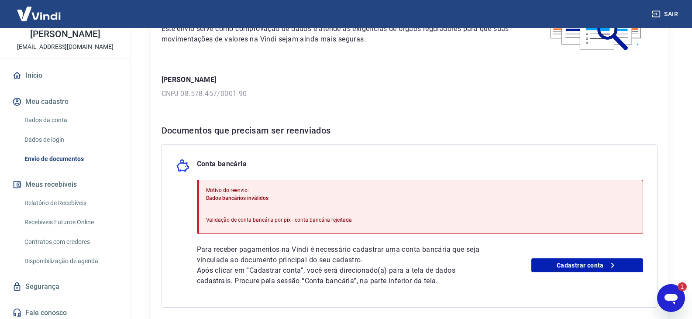
scroll to position [0, 0]
click at [655, 14] on icon "button" at bounding box center [656, 14] width 9 height 9
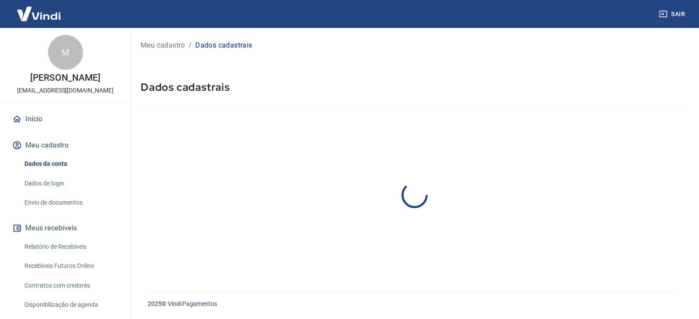
select select "GO"
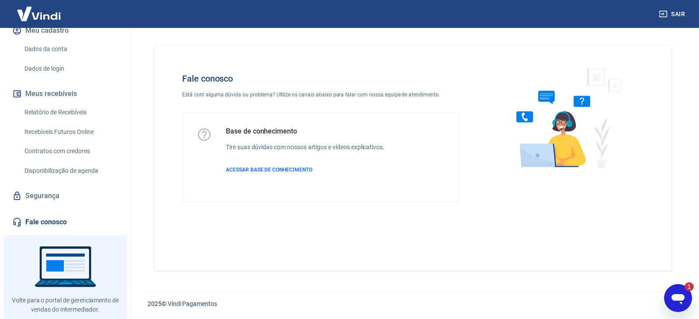
scroll to position [133, 0]
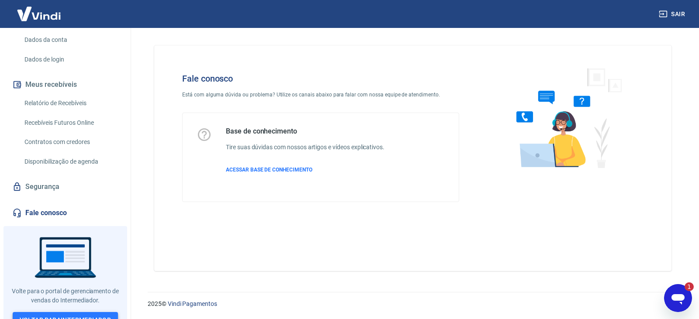
click at [73, 312] on link "Voltar para Intermediador" at bounding box center [66, 320] width 106 height 16
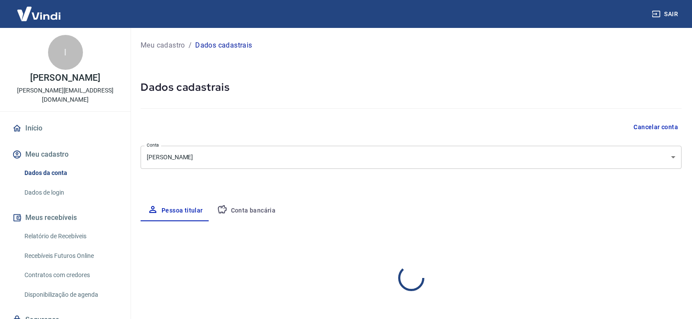
select select "DF"
